Goal: Check status: Check status

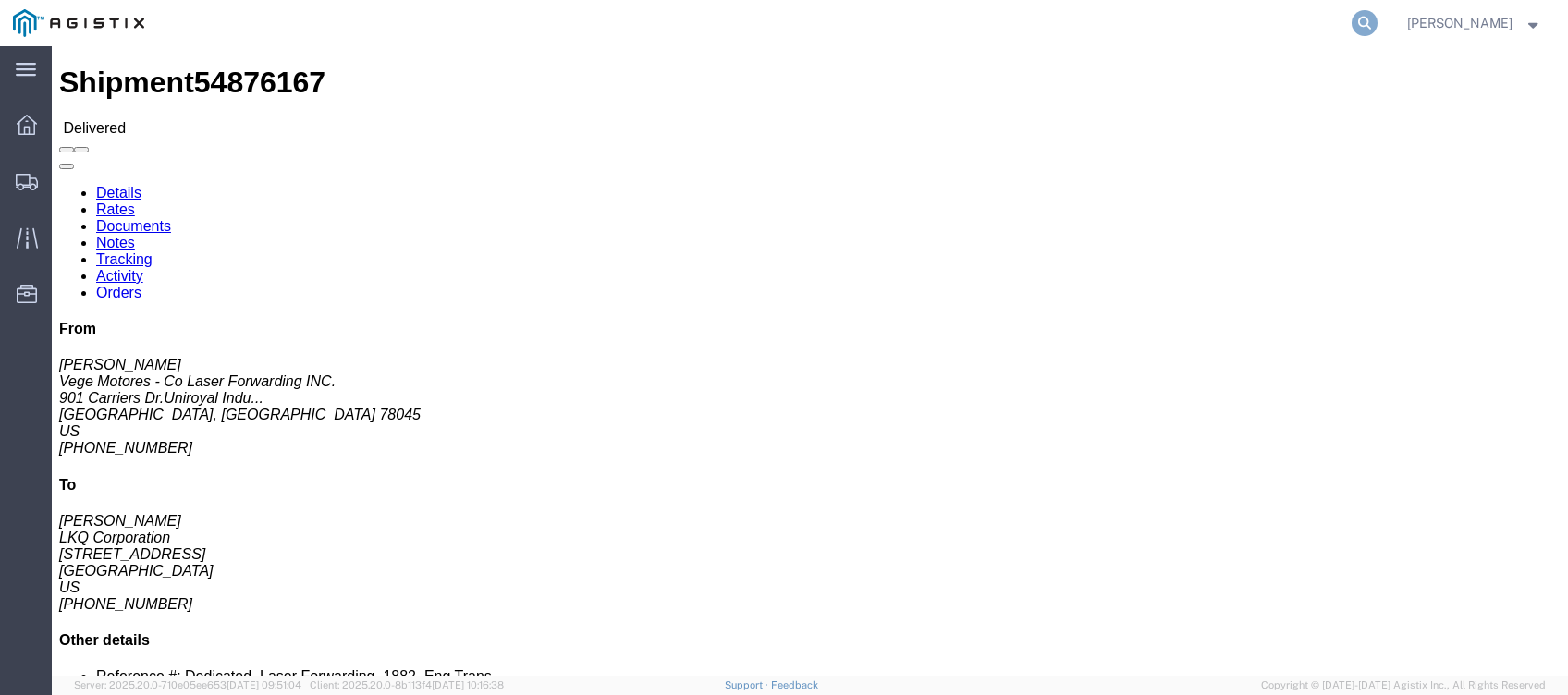
click at [1377, 15] on icon at bounding box center [1364, 23] width 26 height 26
paste input "56997986"
type input "56997986"
click at [1044, 16] on input "56997986" at bounding box center [1070, 23] width 562 height 44
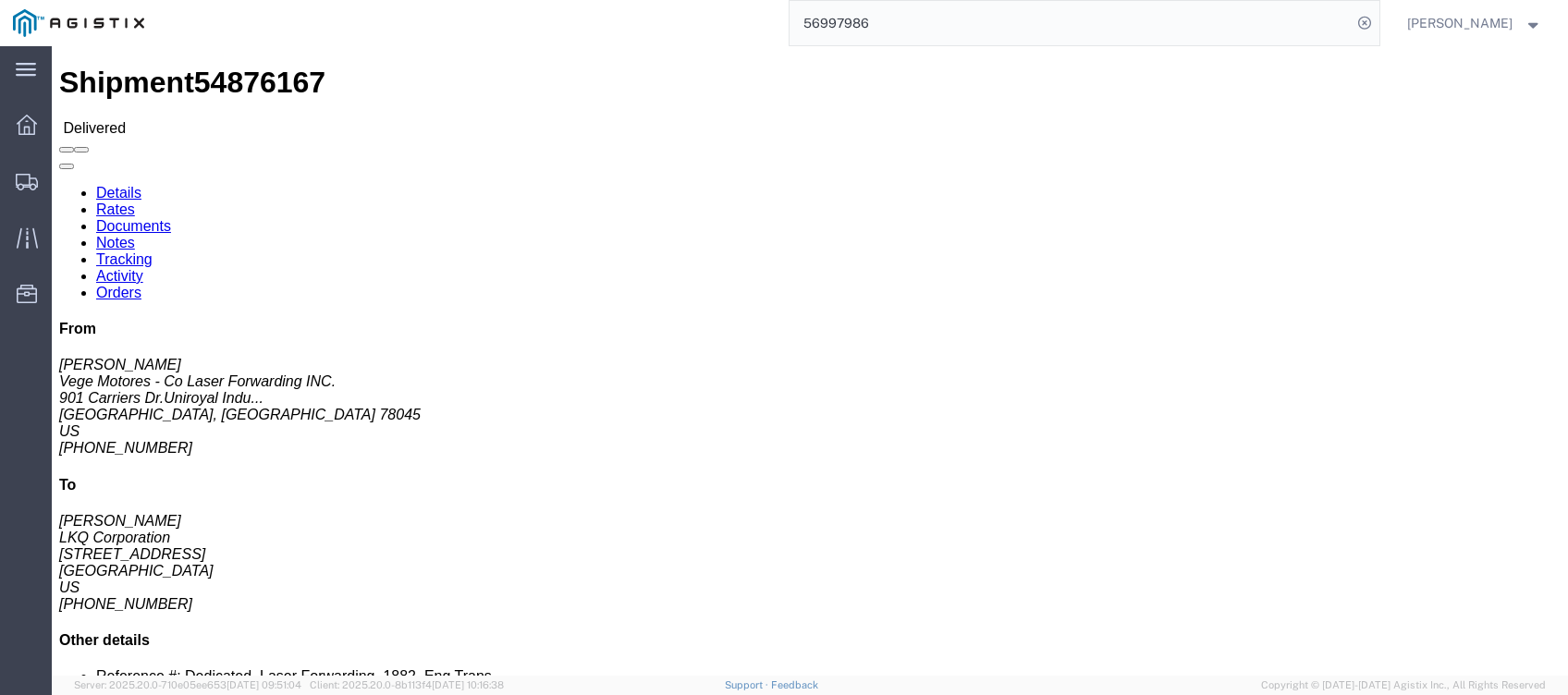
click at [1044, 16] on input "56997986" at bounding box center [1070, 23] width 562 height 44
click at [1014, 16] on input "56997986" at bounding box center [1070, 23] width 562 height 44
paste input "56997986"
type input "56997986"
drag, startPoint x: 8, startPoint y: 116, endPoint x: 0, endPoint y: 165, distance: 49.6
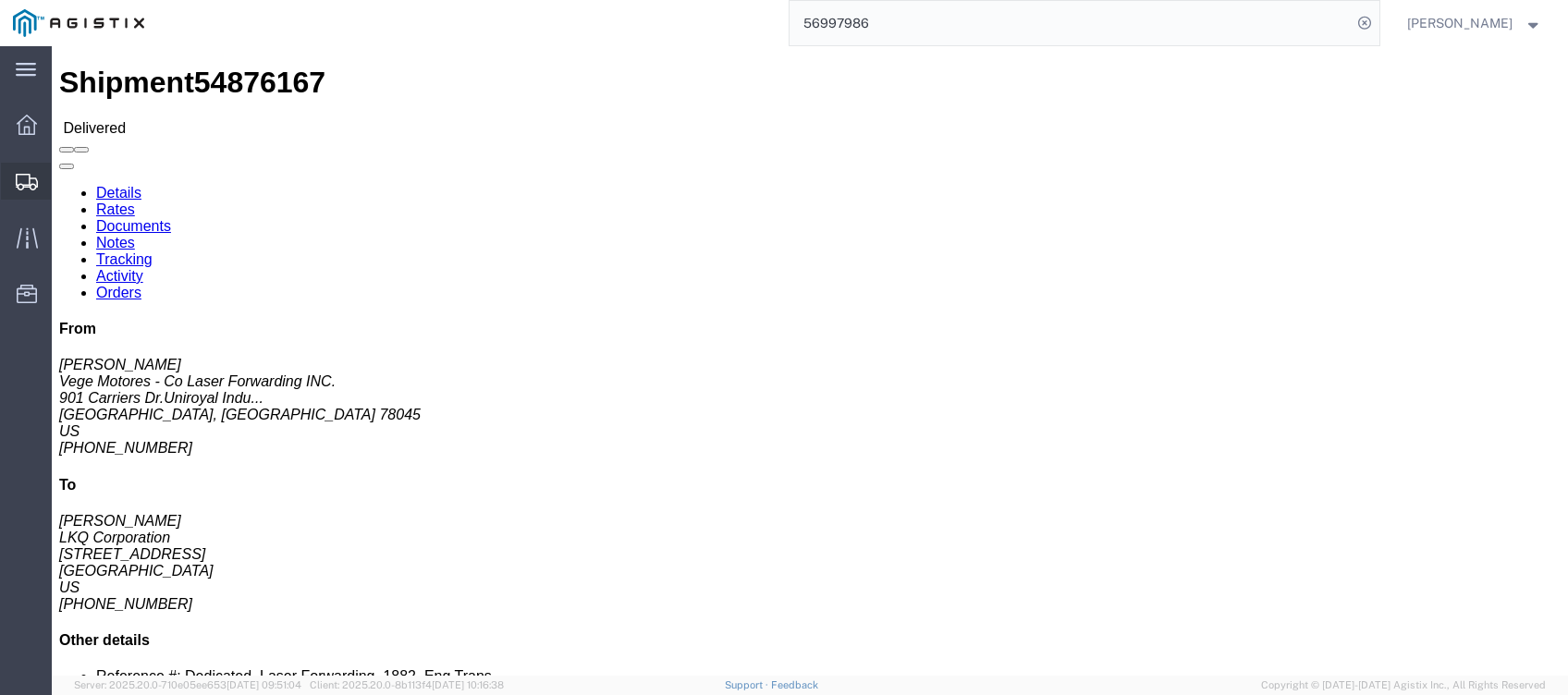
click at [1, 165] on div at bounding box center [27, 180] width 52 height 37
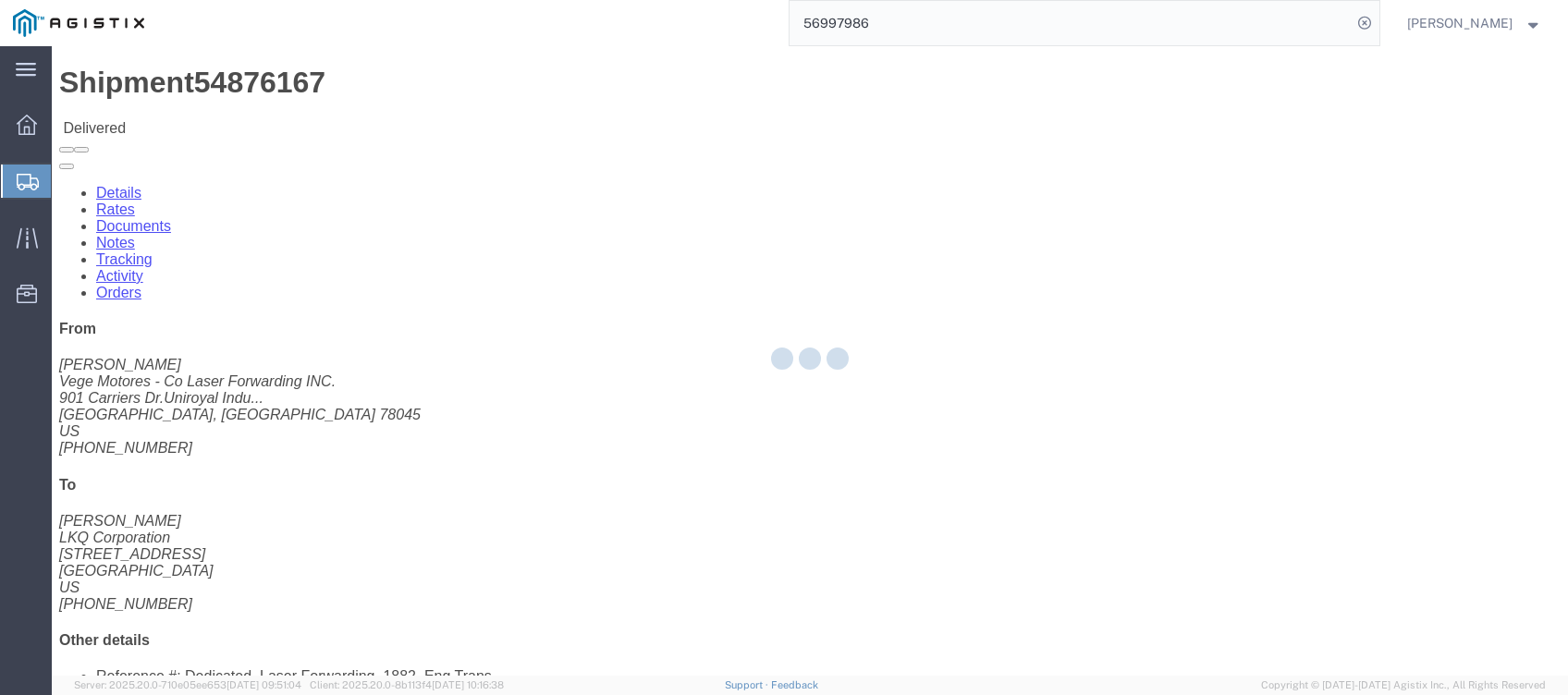
click at [9, 170] on div at bounding box center [27, 180] width 52 height 33
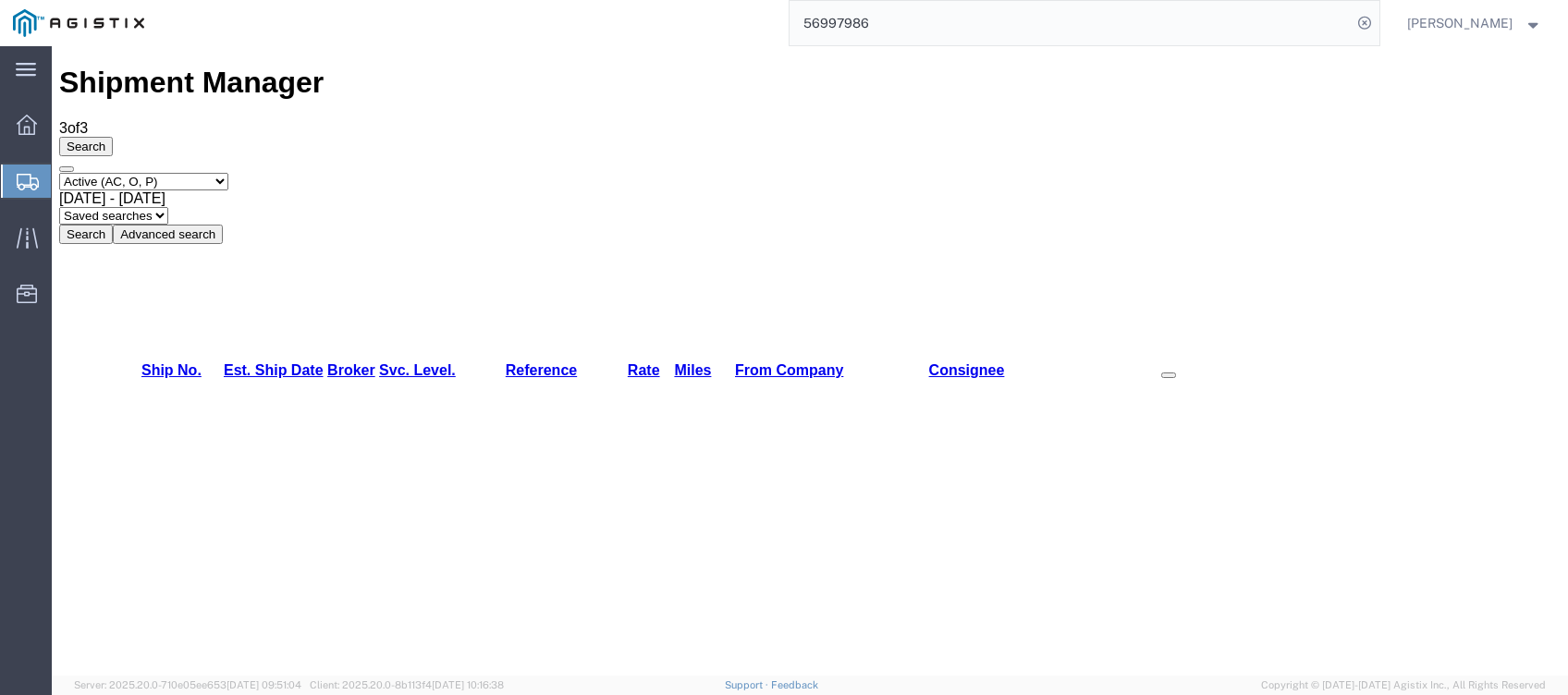
click at [1261, 36] on input "56997986" at bounding box center [1070, 23] width 562 height 44
click at [1377, 26] on icon at bounding box center [1364, 23] width 26 height 26
click at [188, 137] on div "Search Select status Active (AC, O, P) All Approved Awaiting Confirmation (AC) …" at bounding box center [810, 190] width 1501 height 107
click at [192, 173] on div "Select status Active (AC, O, P) All Approved Awaiting Confirmation (AC) Booked …" at bounding box center [810, 208] width 1501 height 72
click at [182, 173] on div "Select status Active (AC, O, P) All Approved Awaiting Confirmation (AC) Booked …" at bounding box center [810, 181] width 1501 height 17
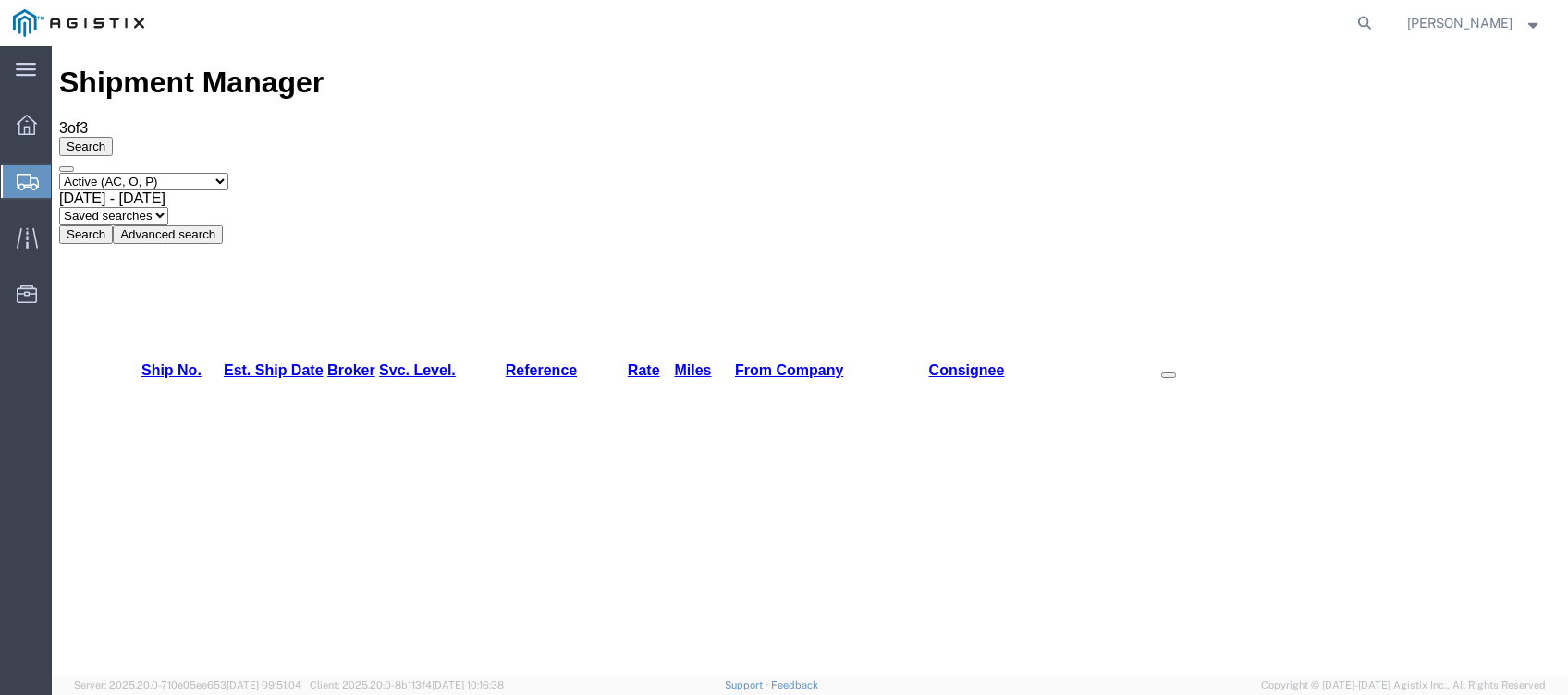
drag, startPoint x: 189, startPoint y: 118, endPoint x: 207, endPoint y: 137, distance: 26.2
click at [189, 173] on select "Select status Active (AC, O, P) All Approved Awaiting Confirmation (AC) Booked …" at bounding box center [143, 181] width 169 height 17
select select "BOOK"
click at [59, 173] on select "Select status Active (AC, O, P) All Approved Awaiting Confirmation (AC) Booked …" at bounding box center [143, 181] width 169 height 17
click at [418, 190] on div "[DATE] - [DATE]" at bounding box center [810, 198] width 1501 height 16
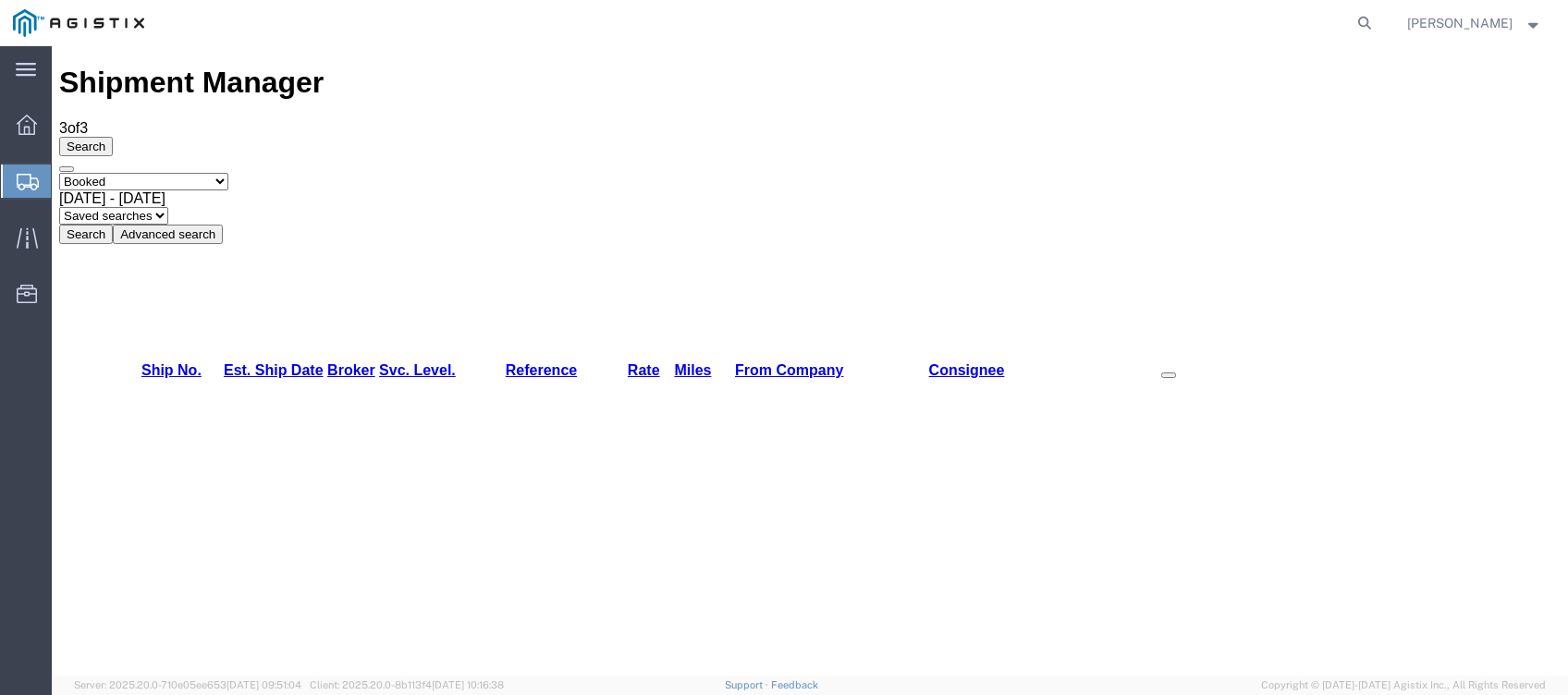
click at [113, 224] on button "Search" at bounding box center [86, 234] width 53 height 19
